Goal: Communication & Community: Ask a question

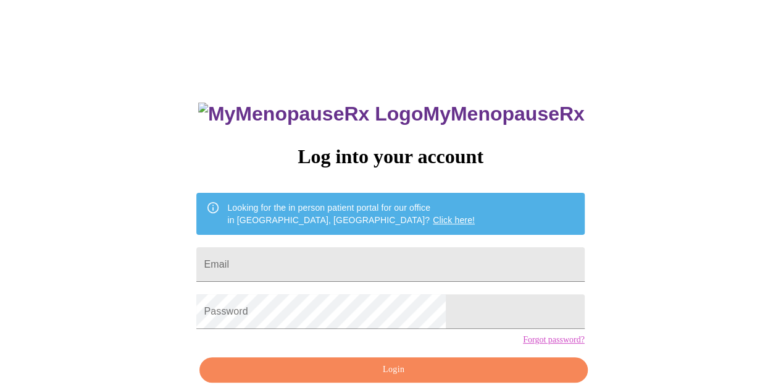
type input "[EMAIL_ADDRESS][DOMAIN_NAME]"
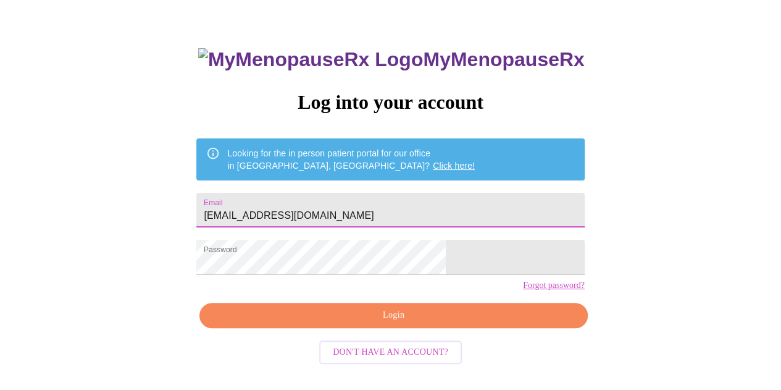
click at [360, 323] on span "Login" at bounding box center [394, 315] width 360 height 15
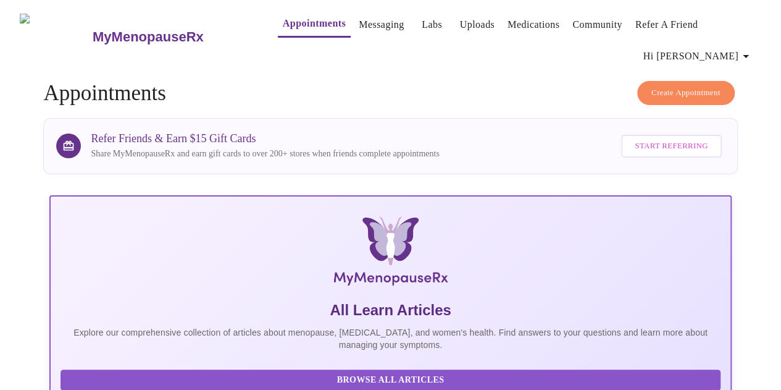
click at [521, 24] on link "Medications" at bounding box center [534, 24] width 52 height 17
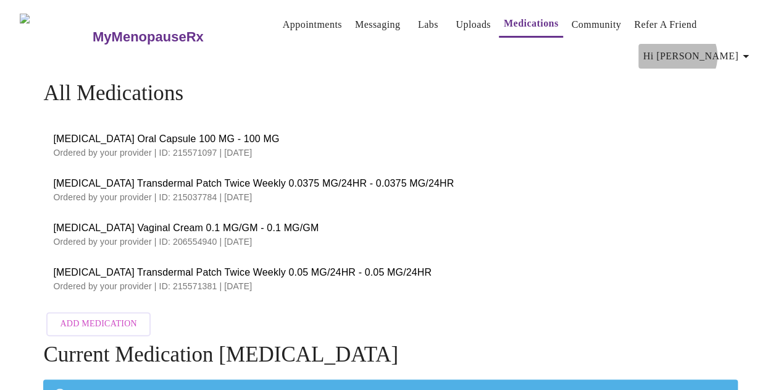
click at [739, 48] on span "Hi [PERSON_NAME]" at bounding box center [699, 56] width 110 height 17
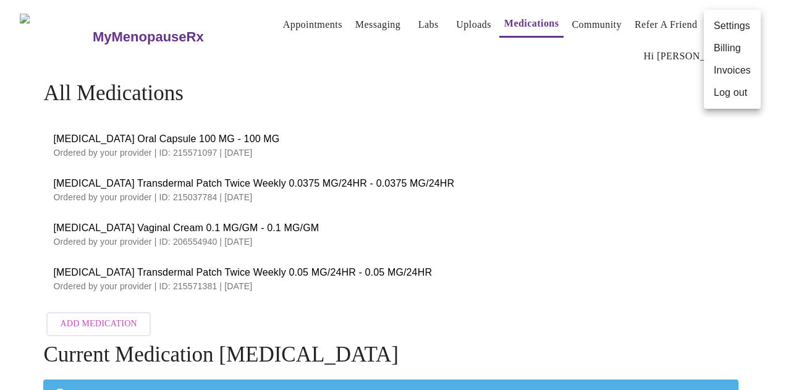
click at [345, 25] on div at bounding box center [395, 195] width 791 height 390
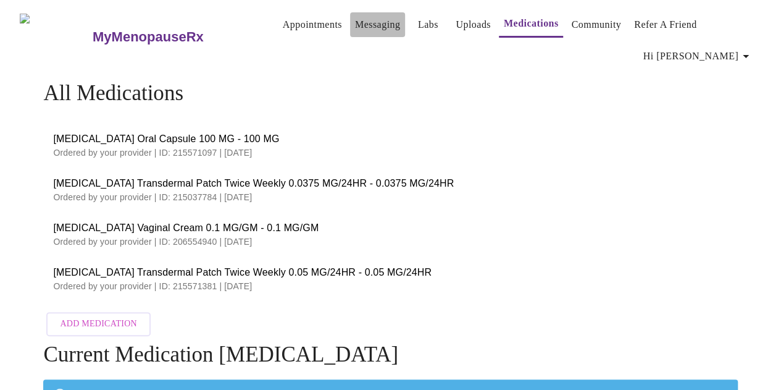
click at [355, 25] on link "Messaging" at bounding box center [377, 24] width 45 height 17
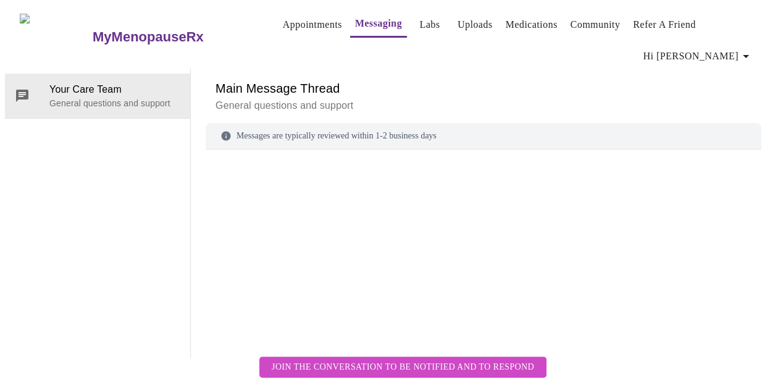
scroll to position [46, 0]
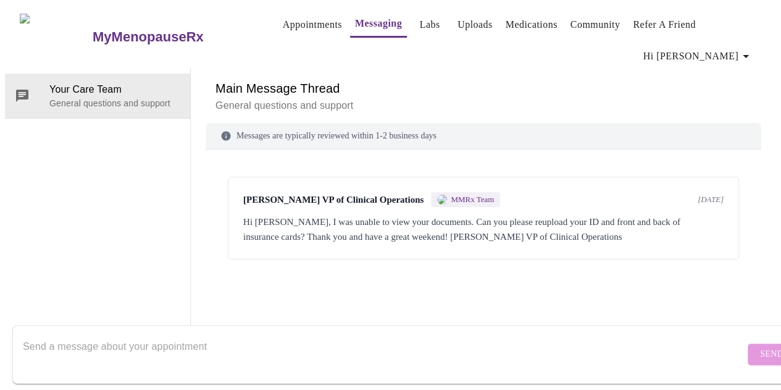
click at [248, 341] on textarea "Send a message about your appointment" at bounding box center [384, 354] width 722 height 40
click at [520, 24] on link "Medications" at bounding box center [532, 24] width 52 height 17
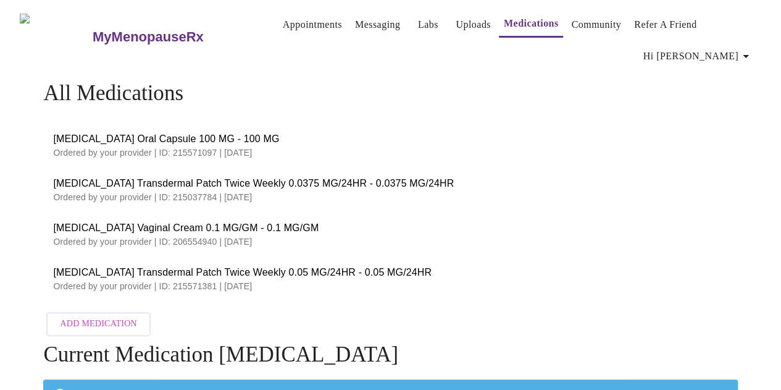
click at [729, 48] on span "Hi [PERSON_NAME]" at bounding box center [699, 56] width 110 height 17
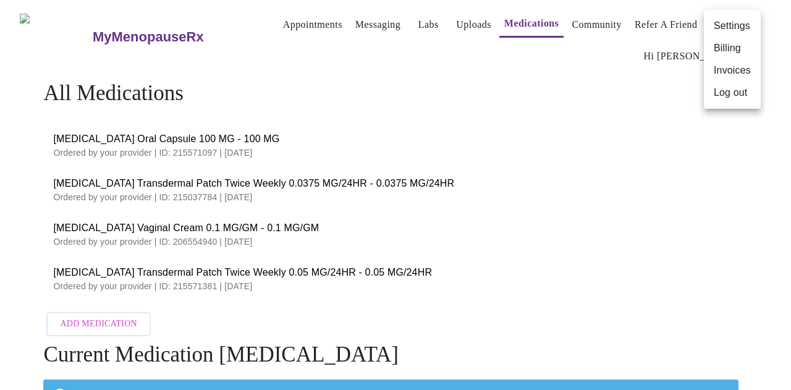
click at [362, 25] on div at bounding box center [395, 195] width 791 height 390
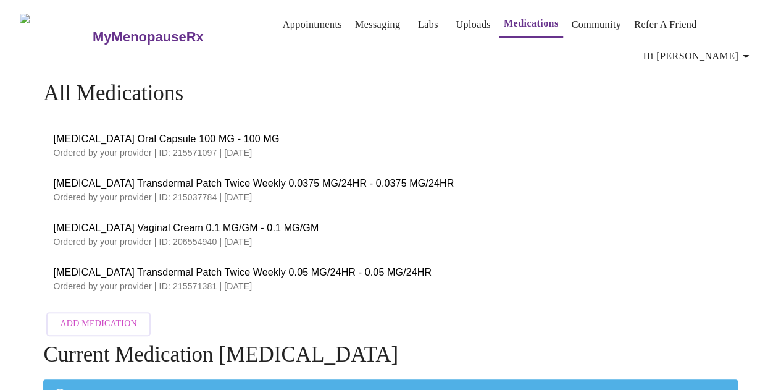
click at [355, 24] on link "Messaging" at bounding box center [377, 24] width 45 height 17
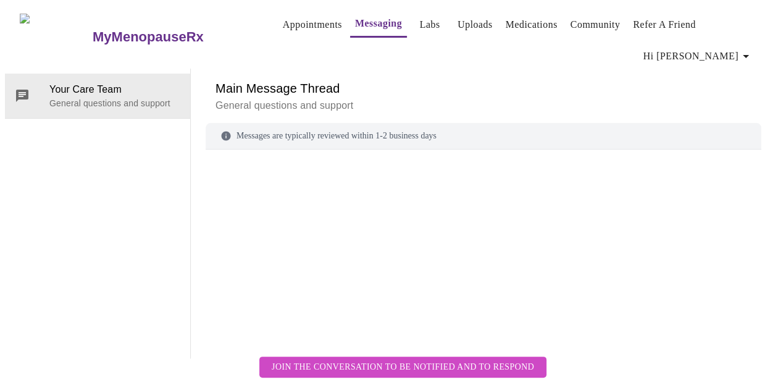
scroll to position [46, 0]
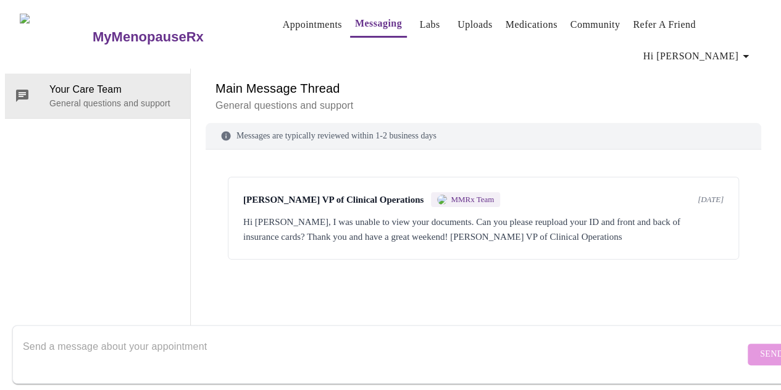
click at [195, 334] on textarea "Send a message about your appointment" at bounding box center [384, 354] width 722 height 40
click at [125, 335] on textarea "Express Scripts is tryint to refill" at bounding box center [384, 354] width 722 height 40
click at [179, 334] on textarea "Express Scripts is trying to refill" at bounding box center [384, 354] width 722 height 40
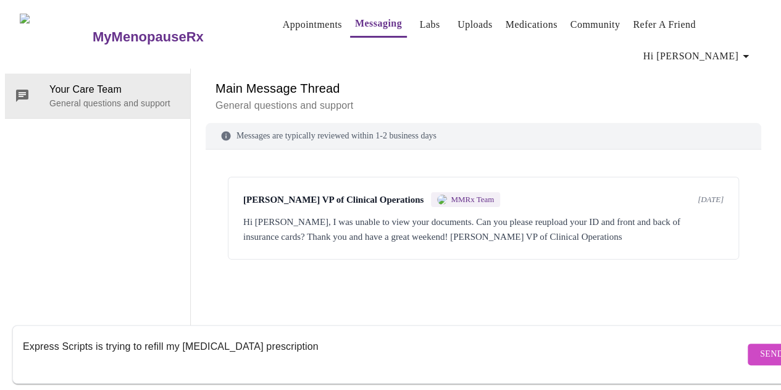
paste textarea "send your prescription electronically to Express Scripts® Pharmacy home delivery"
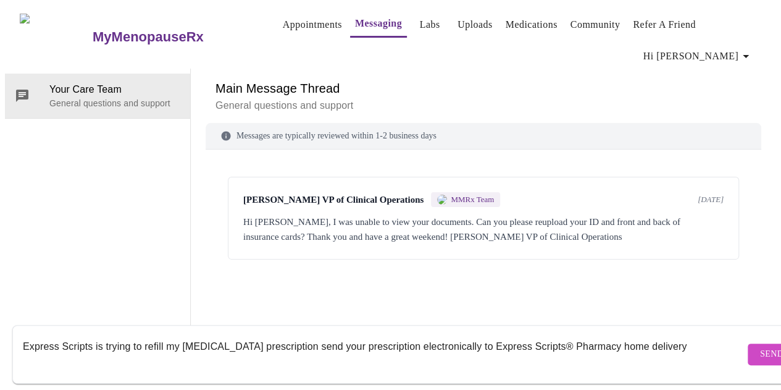
type textarea "Express Scripts is trying to refill my [MEDICAL_DATA] prescription send your pr…"
